Goal: Task Accomplishment & Management: Manage account settings

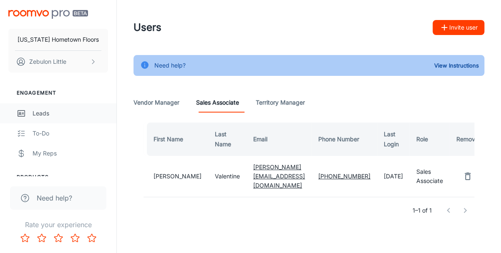
scroll to position [48, 0]
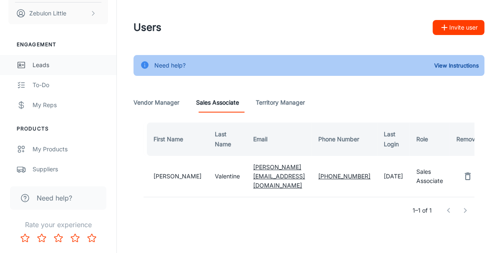
click at [41, 65] on div "Leads" at bounding box center [71, 65] width 76 height 9
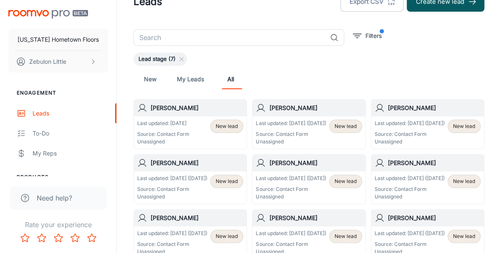
scroll to position [43, 0]
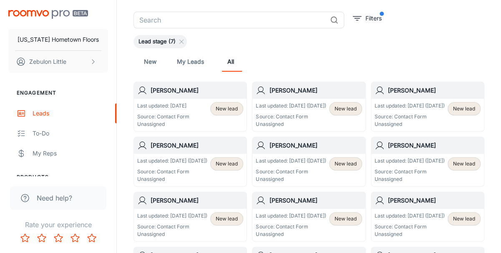
click at [344, 111] on span "New lead" at bounding box center [346, 109] width 22 height 8
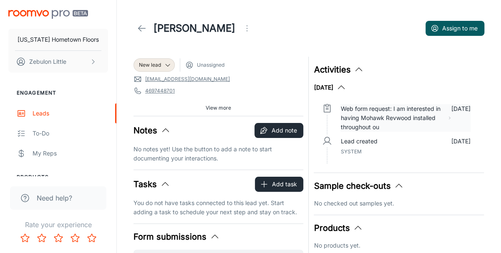
click at [384, 126] on p "Web form request: I am interested in having Mohawk Revwood installed throughout…" at bounding box center [393, 118] width 104 height 28
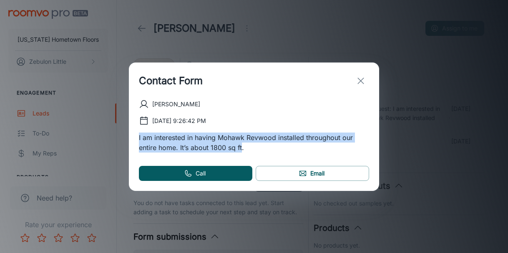
drag, startPoint x: 242, startPoint y: 146, endPoint x: 139, endPoint y: 140, distance: 104.1
click at [139, 140] on div "[PERSON_NAME] [DATE] 9:26:42 PM I am interested in having Mohawk Revwood instal…" at bounding box center [254, 145] width 250 height 92
copy p "I am interested in having Mohawk Revwood installed throughout our entire home. …"
click at [362, 78] on icon "exit" at bounding box center [361, 81] width 10 height 10
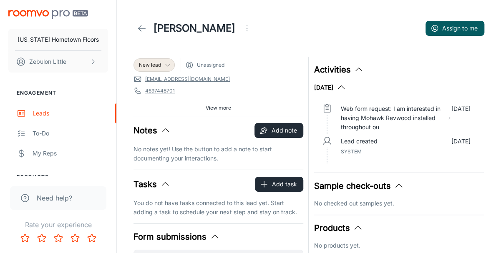
click at [166, 66] on icon at bounding box center [167, 65] width 7 height 7
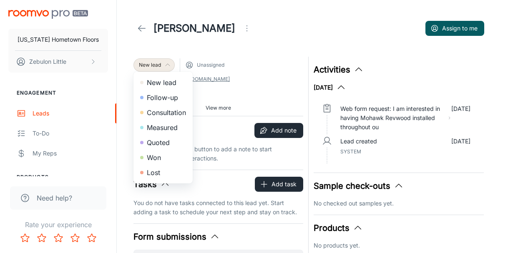
click at [163, 83] on li "New lead" at bounding box center [163, 82] width 59 height 15
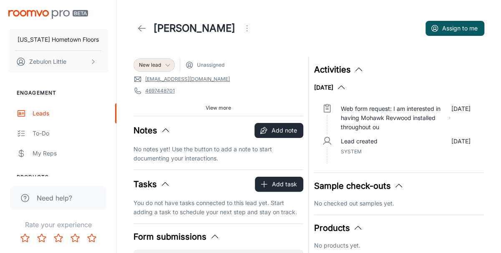
click at [204, 68] on span "Unassigned" at bounding box center [211, 65] width 28 height 8
click at [162, 65] on div "New lead" at bounding box center [154, 65] width 30 height 8
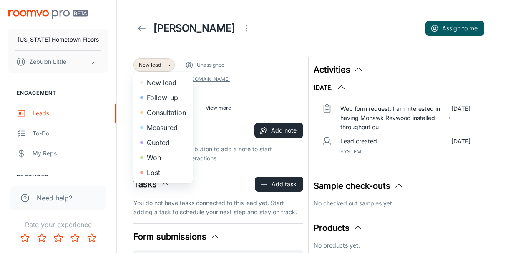
click at [209, 66] on div at bounding box center [254, 126] width 508 height 253
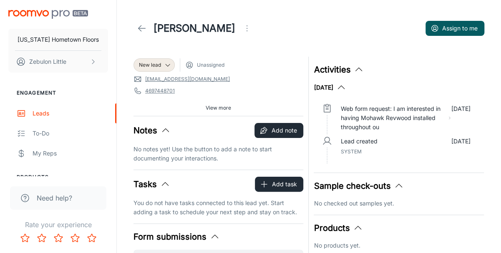
click at [184, 66] on div "New lead Unassigned" at bounding box center [219, 64] width 170 height 13
drag, startPoint x: 189, startPoint y: 66, endPoint x: 195, endPoint y: 66, distance: 5.8
click at [191, 66] on icon at bounding box center [189, 65] width 8 height 8
click at [206, 66] on span "Unassigned" at bounding box center [211, 65] width 28 height 8
click at [214, 107] on span "View more" at bounding box center [218, 108] width 25 height 8
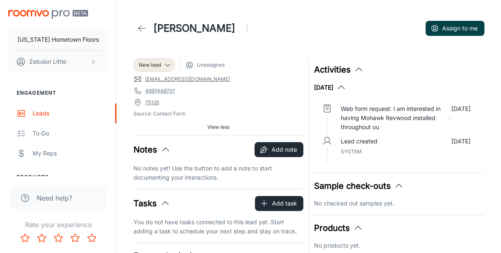
click at [469, 30] on button "Assign to me" at bounding box center [455, 28] width 59 height 15
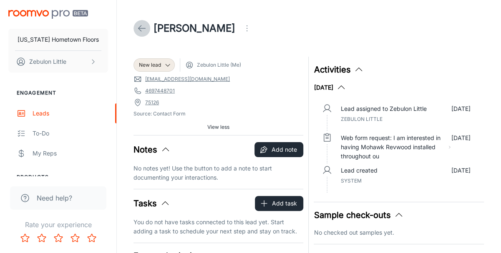
click at [141, 30] on icon at bounding box center [142, 28] width 10 height 10
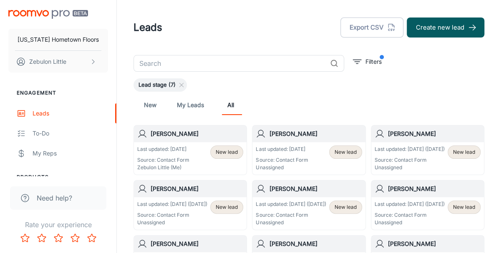
click at [296, 154] on div "Last updated: [DATE] Source: Contact Form Unassigned" at bounding box center [282, 159] width 52 height 26
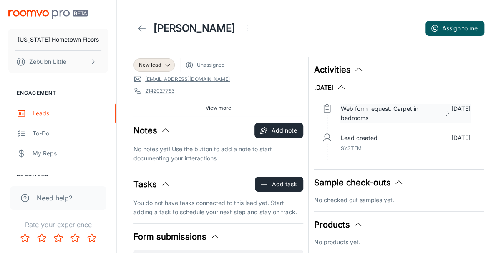
click at [370, 115] on p "Web form request: Carpet in bedrooms" at bounding box center [391, 113] width 100 height 18
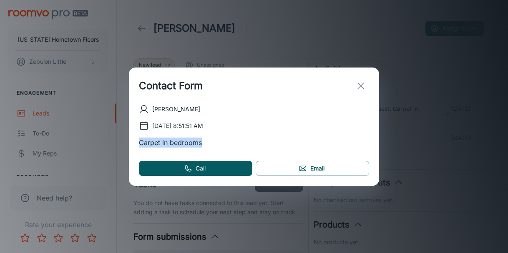
drag, startPoint x: 207, startPoint y: 139, endPoint x: 140, endPoint y: 144, distance: 67.4
click at [137, 146] on div "[PERSON_NAME] [DATE] 8:51:51 AM Carpet in bedrooms Call Email" at bounding box center [254, 145] width 250 height 82
copy p "Carpet in bedrooms"
click at [362, 89] on icon "exit" at bounding box center [361, 86] width 10 height 10
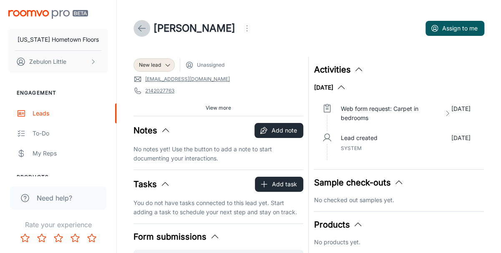
click at [143, 28] on line at bounding box center [142, 28] width 7 height 0
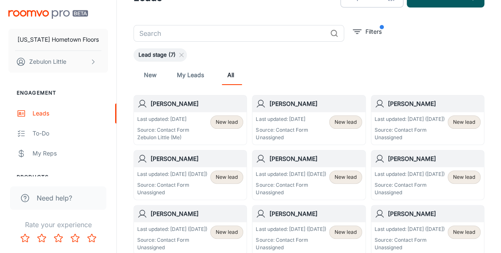
scroll to position [43, 0]
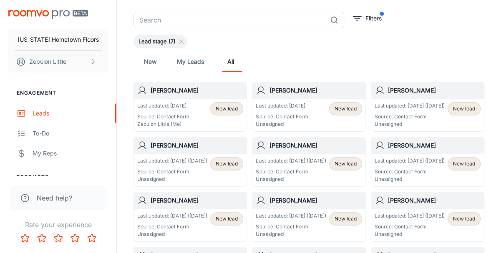
click at [191, 110] on div "Last updated: [DATE] Source: Contact Form Zebulon Little (Me) New lead" at bounding box center [190, 115] width 106 height 26
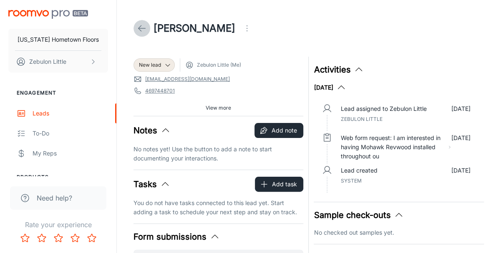
click at [144, 28] on line at bounding box center [142, 28] width 7 height 0
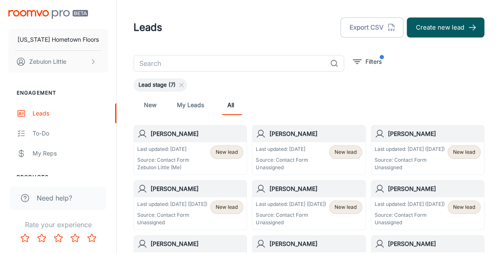
scroll to position [43, 0]
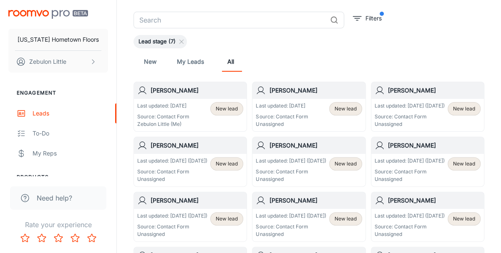
click at [342, 108] on span "New lead" at bounding box center [346, 109] width 22 height 8
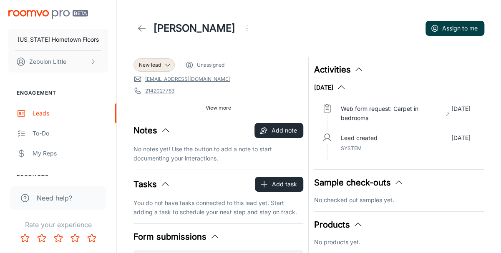
click at [452, 28] on button "Assign to me" at bounding box center [455, 28] width 59 height 15
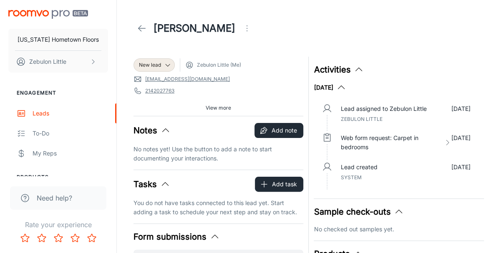
click at [141, 31] on polyline at bounding box center [140, 28] width 3 height 6
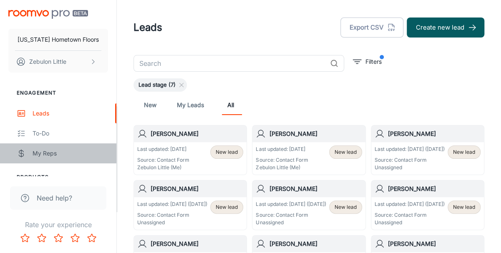
click at [50, 153] on div "My Reps" at bounding box center [71, 153] width 76 height 9
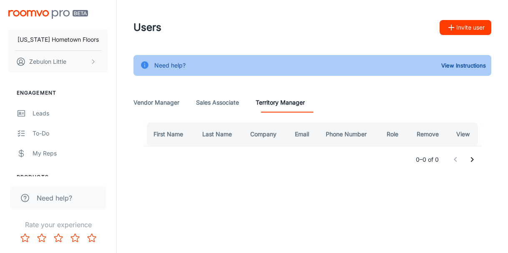
click at [218, 104] on Associate "Sales Associate" at bounding box center [217, 103] width 43 height 20
